Goal: Find specific page/section

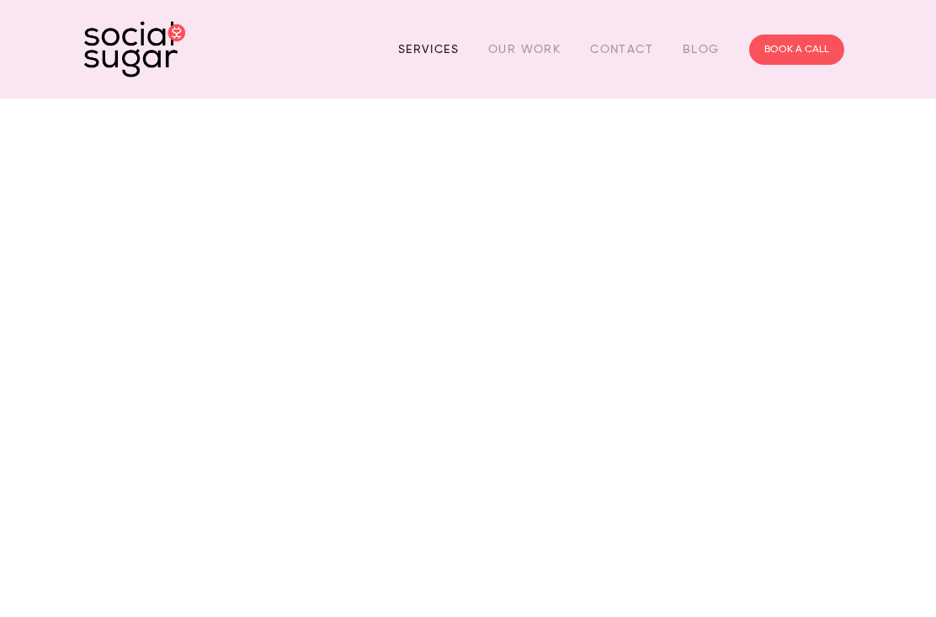
click at [446, 41] on link "Services" at bounding box center [428, 49] width 61 height 26
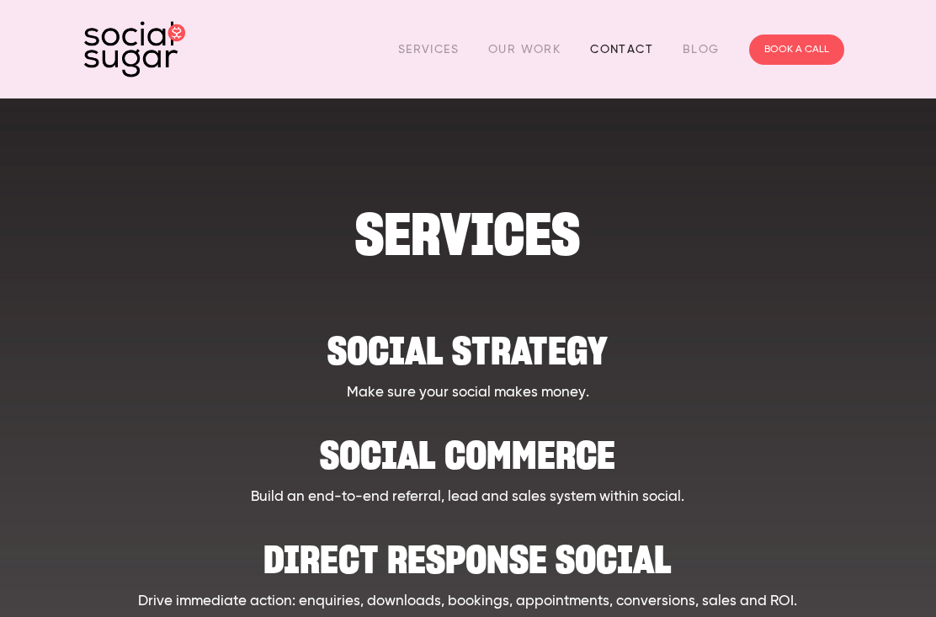
click at [624, 48] on link "Contact" at bounding box center [621, 49] width 63 height 26
